Goal: Check status: Check status

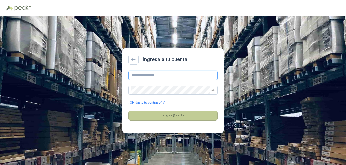
type input "**********"
click at [163, 117] on button "Iniciar Sesión" at bounding box center [172, 116] width 89 height 10
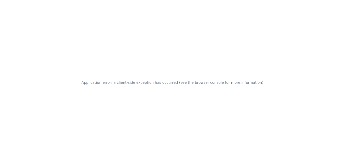
click at [156, 51] on div "Application error: a client-side exception has occurred (see the browser consol…" at bounding box center [173, 82] width 346 height 165
click at [148, 55] on div "Application error: a client-side exception has occurred (see the browser consol…" at bounding box center [173, 82] width 346 height 165
click at [140, 20] on div "Application error: a client-side exception has occurred (see the browser consol…" at bounding box center [173, 82] width 346 height 165
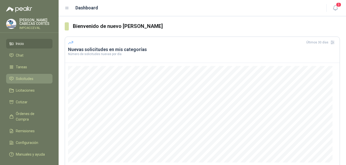
click at [22, 78] on span "Solicitudes" at bounding box center [25, 79] width 18 height 6
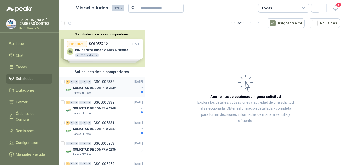
click at [95, 82] on p "GSOL005335" at bounding box center [103, 82] width 21 height 4
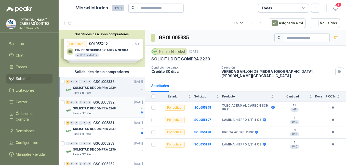
click at [82, 111] on p "SOLICITUD DE COMPRA 2248" at bounding box center [94, 108] width 43 height 5
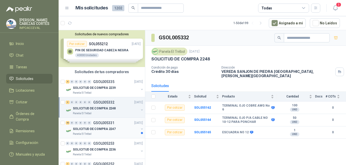
scroll to position [25, 0]
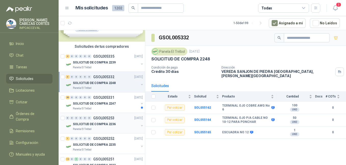
click at [79, 123] on p "SOLICITUD DE COMPRA 2236" at bounding box center [94, 124] width 43 height 5
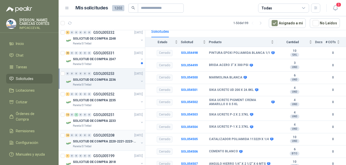
scroll to position [76, 0]
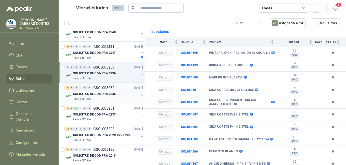
click at [88, 95] on p "SOLICITUD DE COMPRA 2235" at bounding box center [94, 94] width 43 height 5
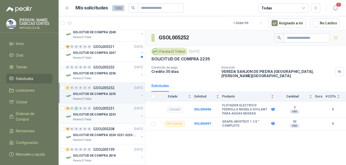
click at [82, 111] on div "12 0 1 0 0 0 GSOL005251 [DATE]" at bounding box center [105, 109] width 78 height 6
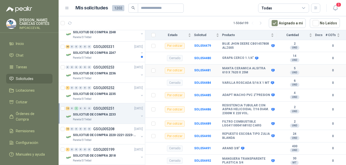
scroll to position [322, 0]
click at [90, 136] on p "SOLICITUD DE COMPRA 2220-2221-2223-2224" at bounding box center [104, 135] width 63 height 5
